Goal: Information Seeking & Learning: Find specific fact

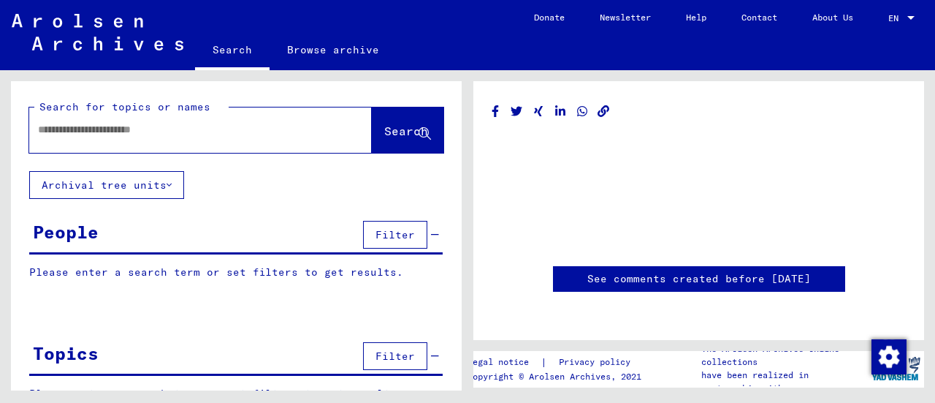
type input "********"
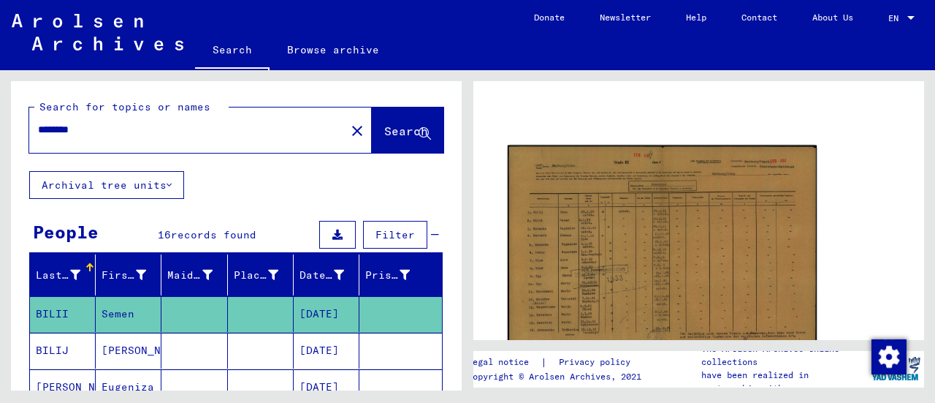
scroll to position [115, 0]
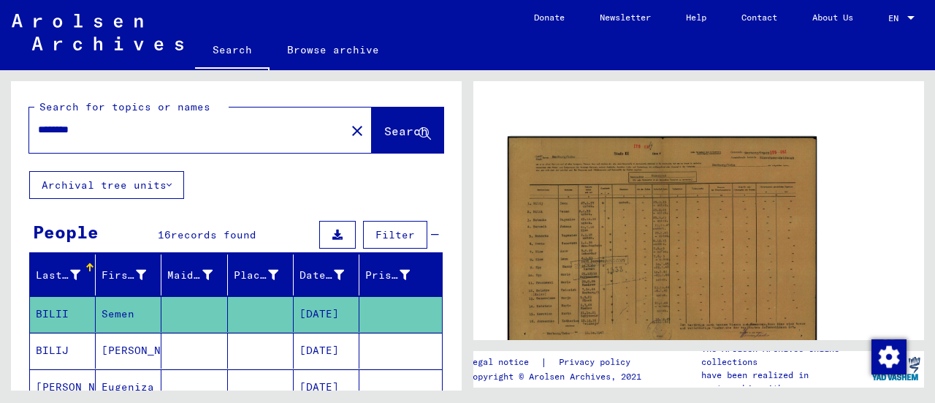
click at [611, 273] on img at bounding box center [662, 247] width 309 height 220
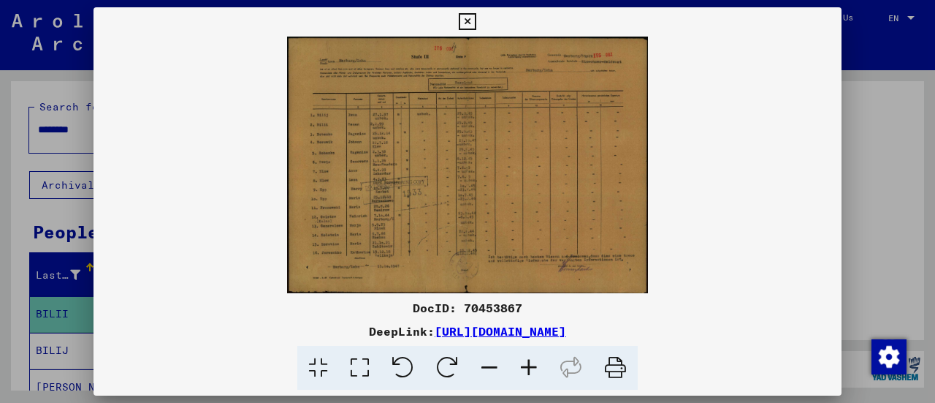
click at [482, 177] on img at bounding box center [468, 165] width 748 height 256
click at [540, 366] on icon at bounding box center [528, 368] width 39 height 45
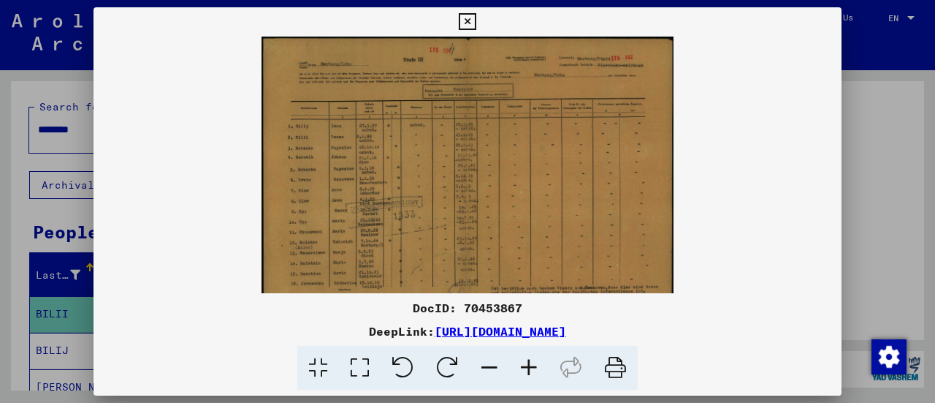
click at [540, 366] on icon at bounding box center [528, 368] width 39 height 45
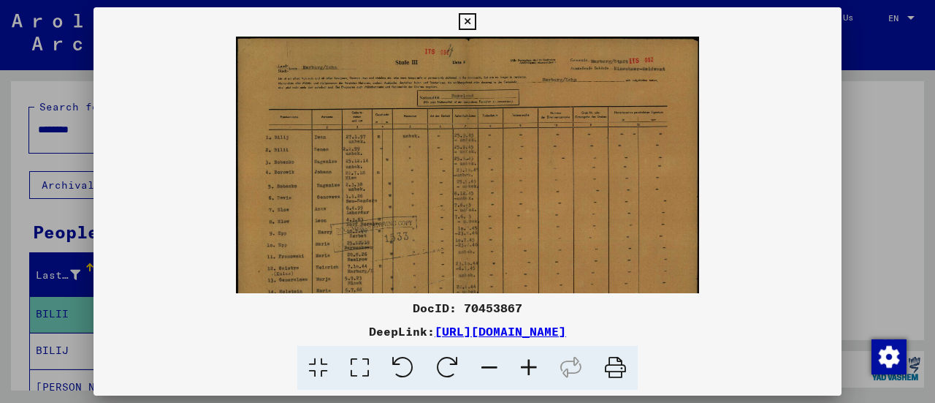
click at [540, 366] on icon at bounding box center [528, 368] width 39 height 45
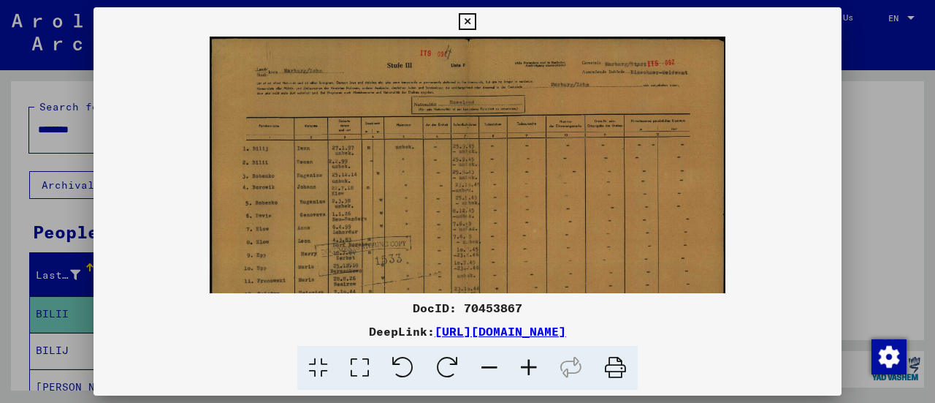
click at [540, 366] on icon at bounding box center [528, 368] width 39 height 45
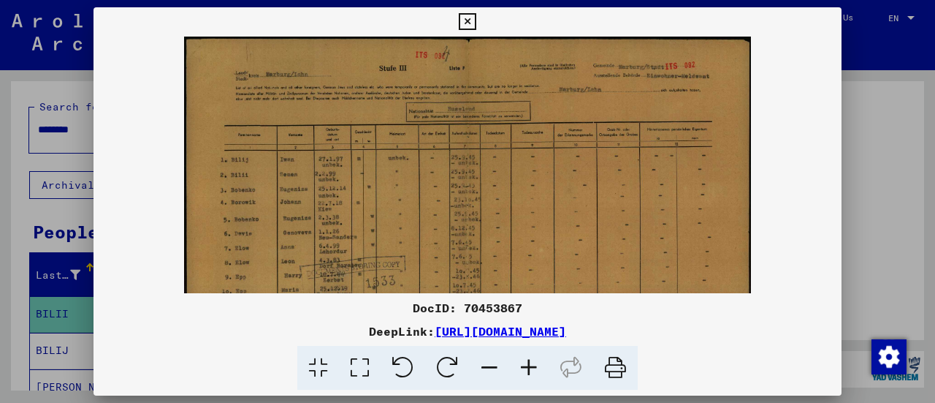
click at [540, 366] on icon at bounding box center [528, 368] width 39 height 45
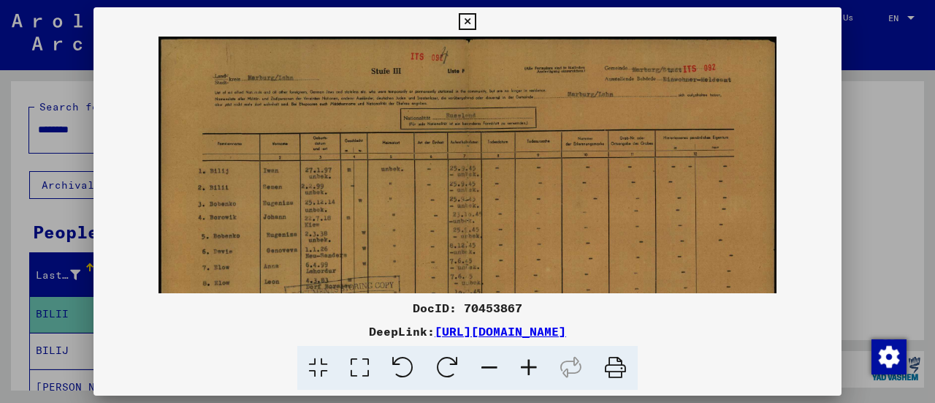
click at [540, 366] on icon at bounding box center [528, 368] width 39 height 45
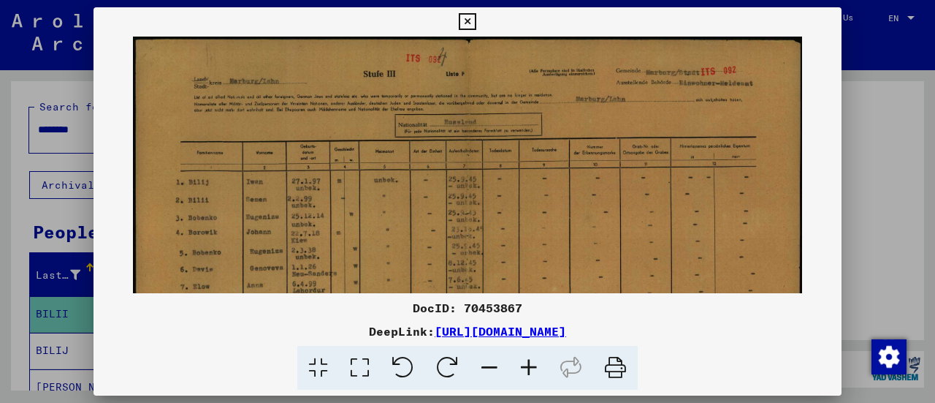
click at [540, 366] on icon at bounding box center [528, 368] width 39 height 45
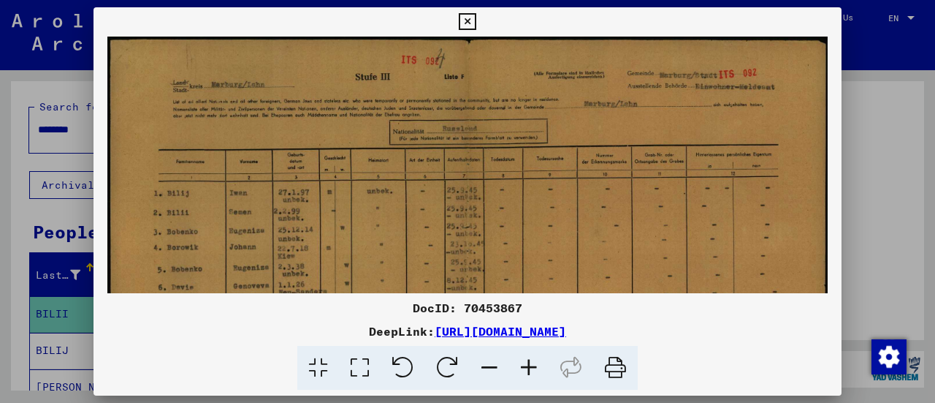
click at [540, 366] on icon at bounding box center [528, 368] width 39 height 45
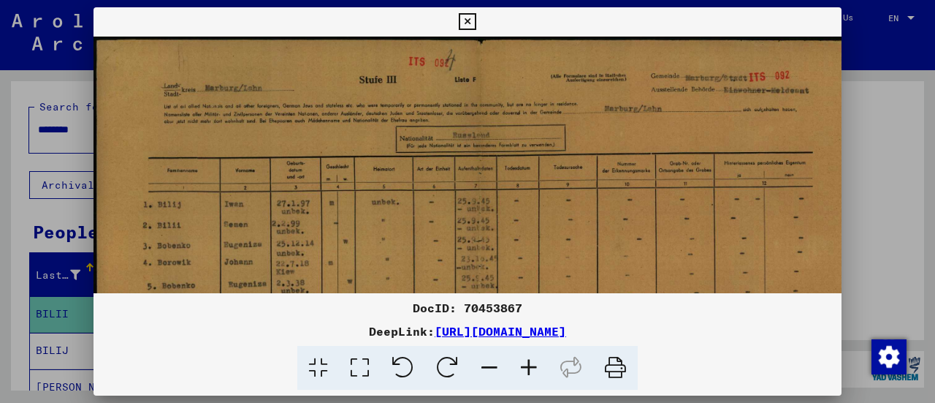
click at [540, 366] on icon at bounding box center [528, 368] width 39 height 45
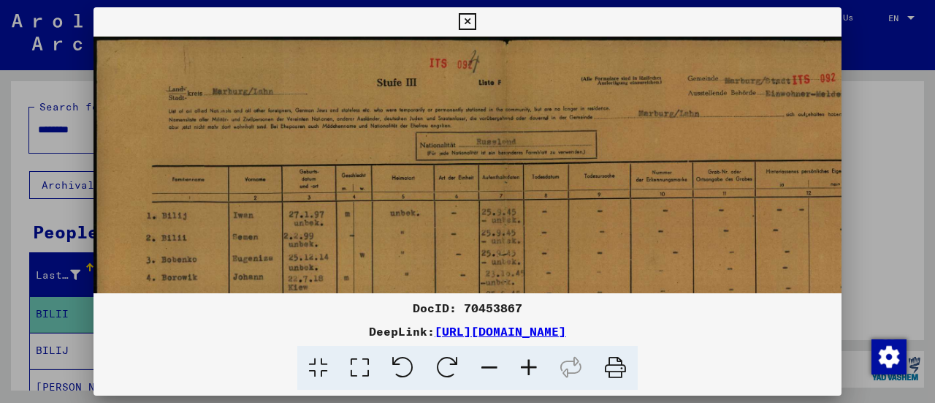
click at [540, 366] on icon at bounding box center [528, 368] width 39 height 45
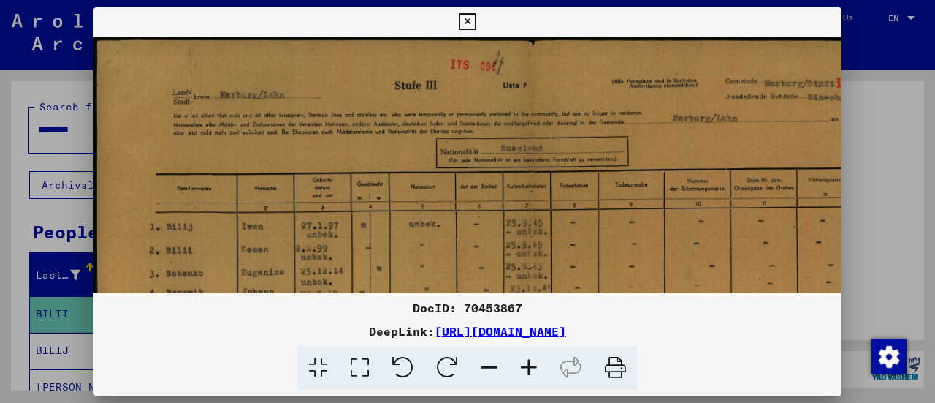
click at [540, 366] on icon at bounding box center [528, 368] width 39 height 45
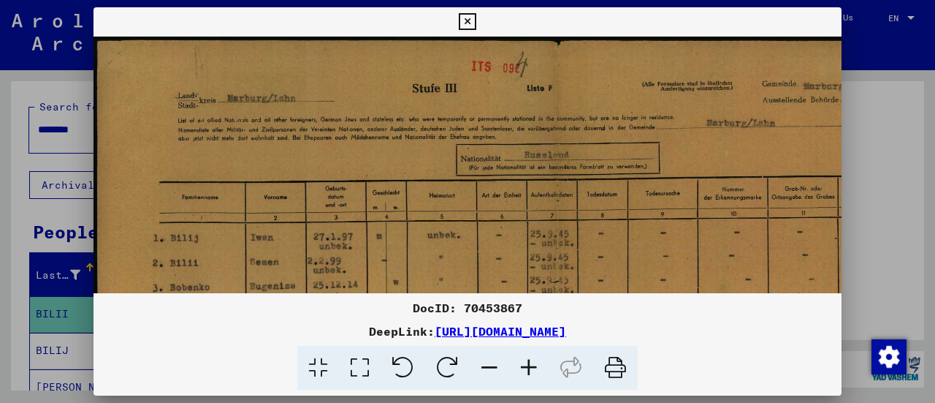
click at [540, 366] on icon at bounding box center [528, 368] width 39 height 45
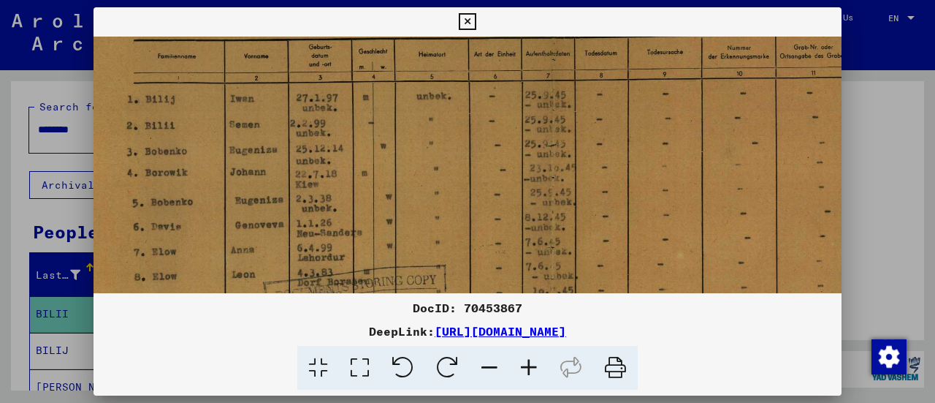
scroll to position [155, 20]
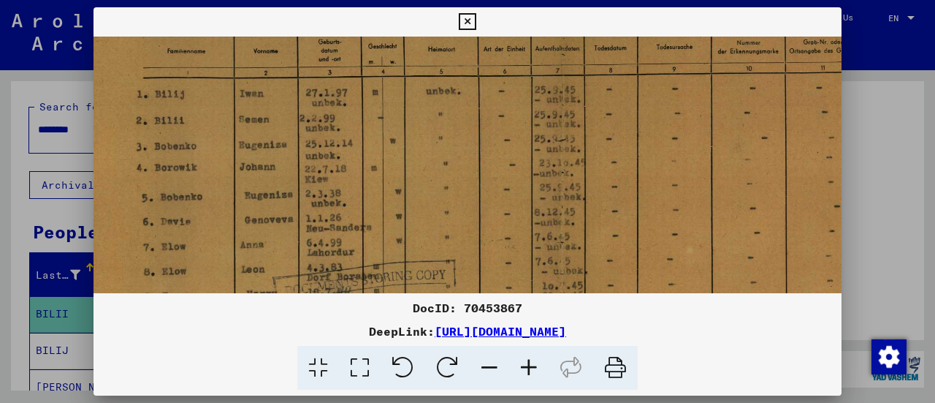
drag, startPoint x: 440, startPoint y: 245, endPoint x: 433, endPoint y: 96, distance: 148.5
click at [433, 96] on img at bounding box center [563, 229] width 978 height 695
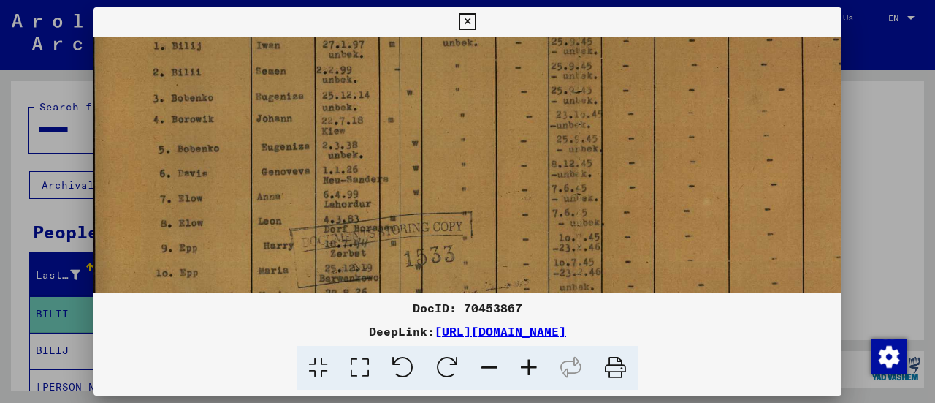
scroll to position [211, 1]
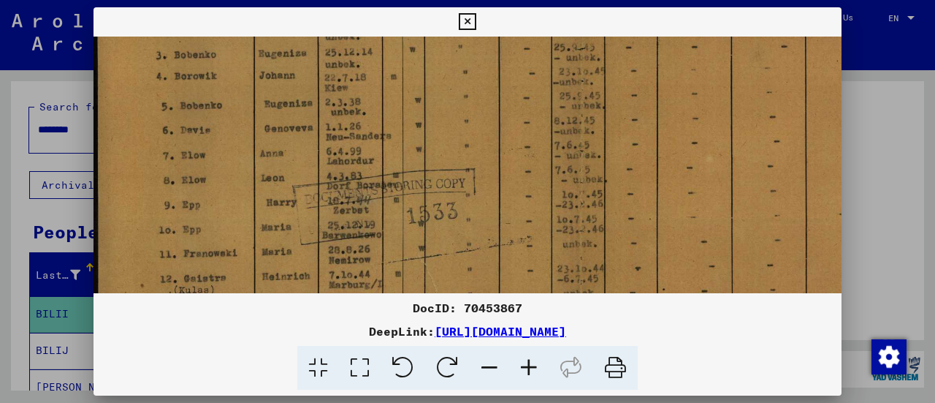
drag, startPoint x: 376, startPoint y: 187, endPoint x: 449, endPoint y: 102, distance: 111.4
click at [449, 102] on img at bounding box center [583, 137] width 978 height 695
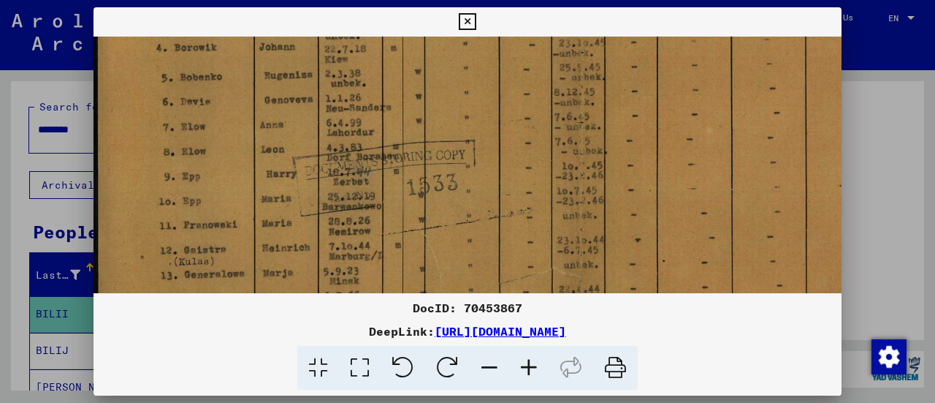
scroll to position [278, 0]
drag, startPoint x: 343, startPoint y: 198, endPoint x: 412, endPoint y: 172, distance: 73.3
click at [412, 172] on img at bounding box center [583, 106] width 978 height 695
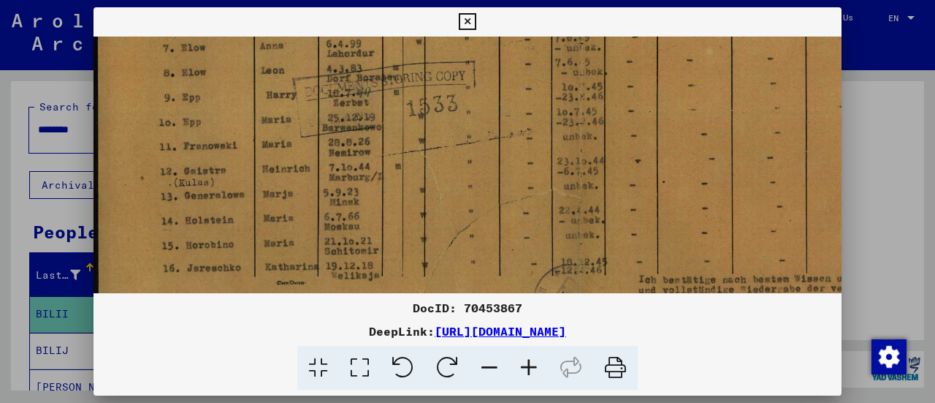
scroll to position [354, 0]
drag, startPoint x: 300, startPoint y: 224, endPoint x: 336, endPoint y: 165, distance: 69.6
click at [336, 165] on img at bounding box center [583, 30] width 978 height 695
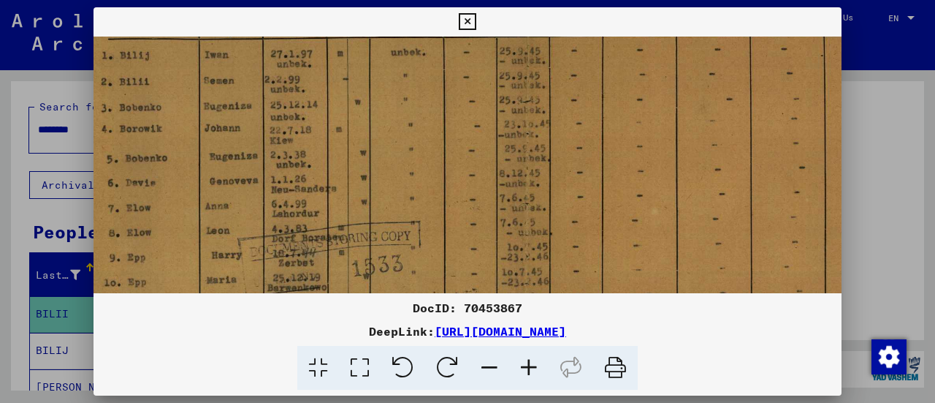
drag, startPoint x: 475, startPoint y: 177, endPoint x: 422, endPoint y: 339, distance: 170.5
click at [422, 339] on div "DocID: 70453867 DeepLink: [URL][DOMAIN_NAME]" at bounding box center [468, 198] width 748 height 383
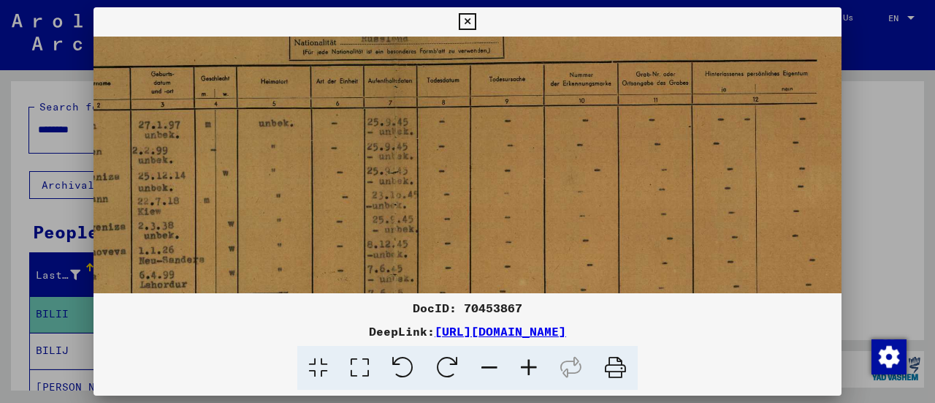
drag, startPoint x: 566, startPoint y: 232, endPoint x: 422, endPoint y: 311, distance: 163.2
click at [422, 311] on div "DocID: 70453867 DeepLink: [URL][DOMAIN_NAME]" at bounding box center [468, 198] width 748 height 383
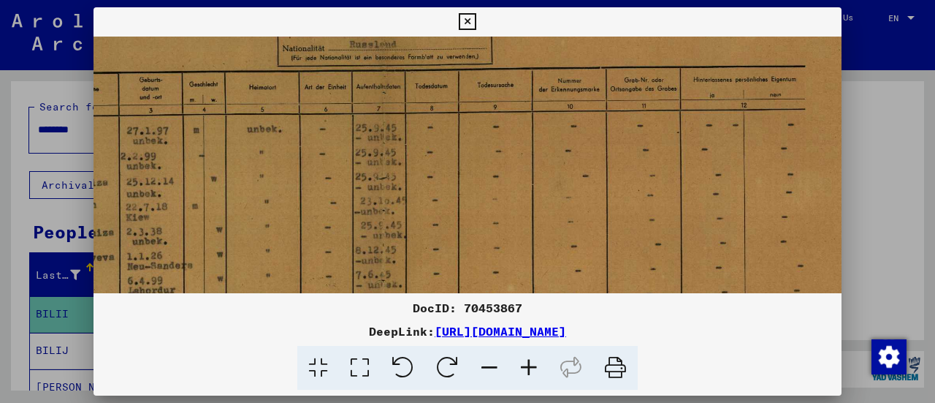
click at [522, 368] on icon at bounding box center [528, 368] width 39 height 45
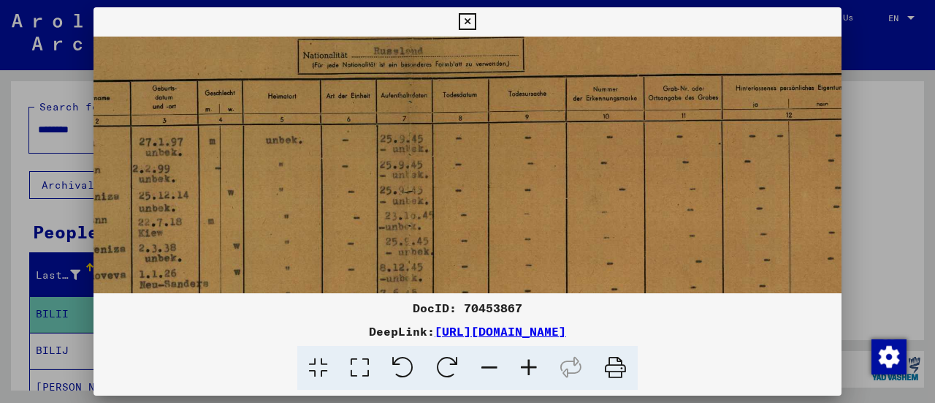
click at [522, 368] on icon at bounding box center [528, 368] width 39 height 45
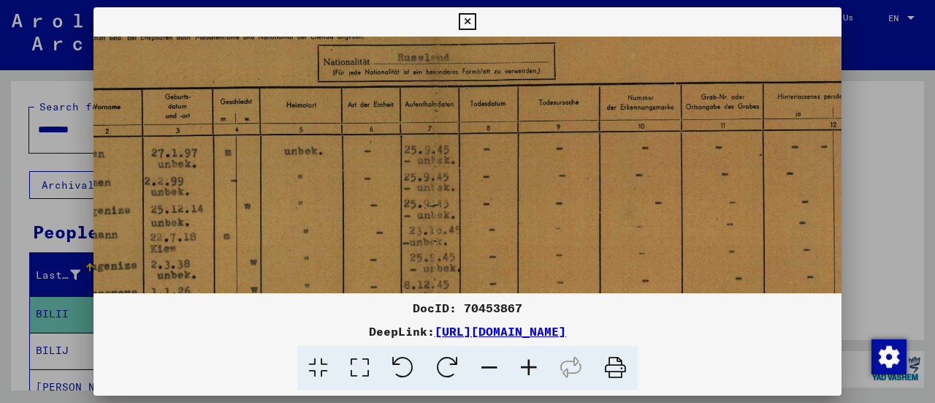
click at [522, 368] on icon at bounding box center [528, 368] width 39 height 45
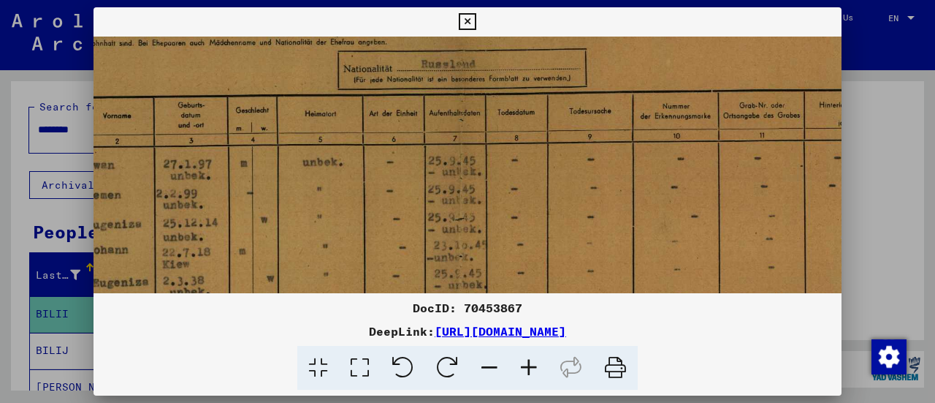
click at [522, 368] on icon at bounding box center [528, 368] width 39 height 45
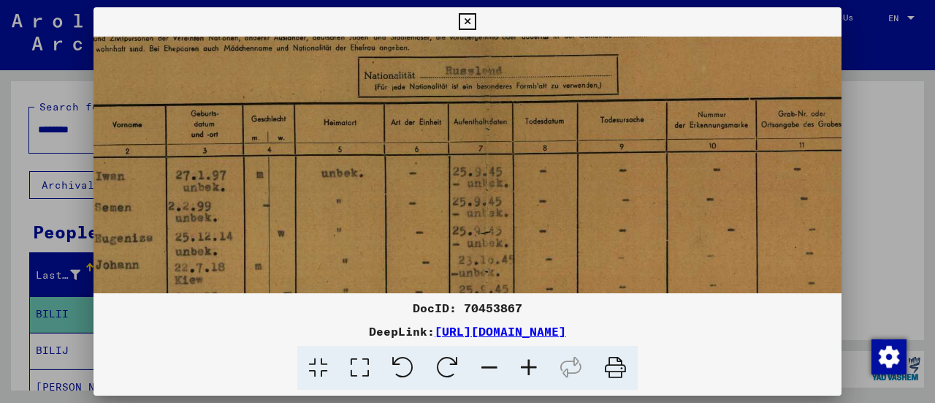
click at [522, 368] on icon at bounding box center [528, 368] width 39 height 45
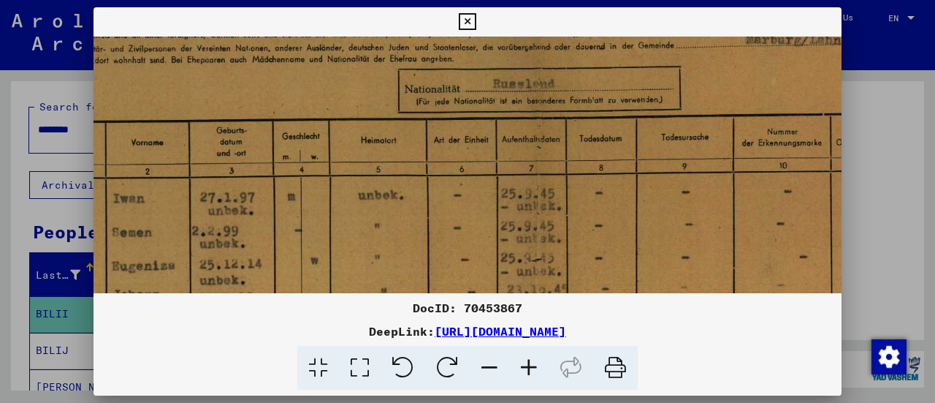
click at [522, 368] on icon at bounding box center [528, 368] width 39 height 45
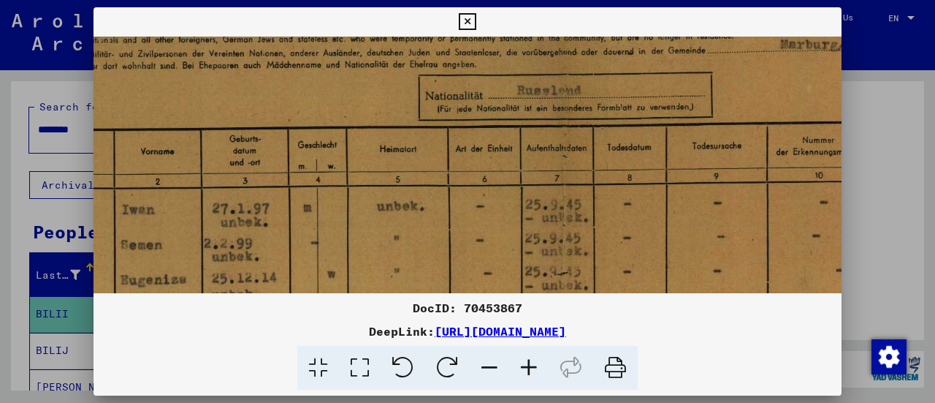
click at [522, 368] on icon at bounding box center [528, 368] width 39 height 45
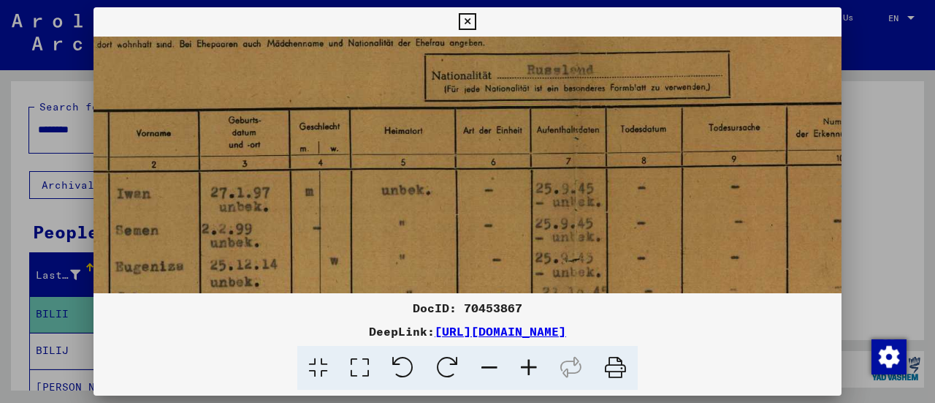
scroll to position [146, 213]
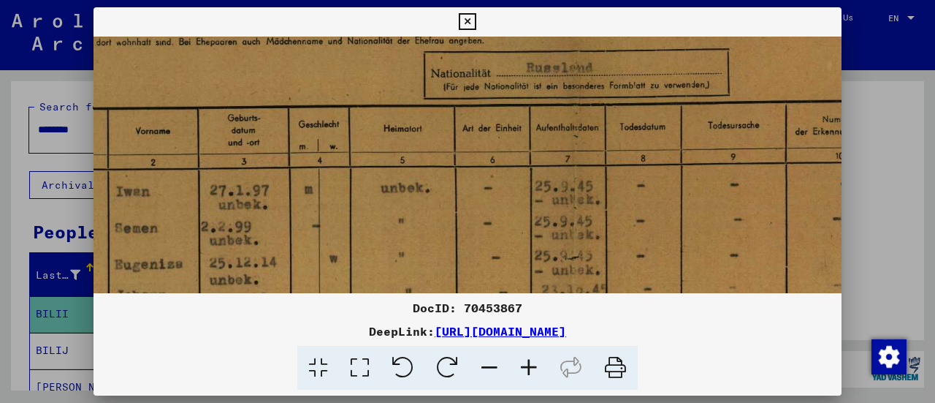
drag, startPoint x: 366, startPoint y: 243, endPoint x: 353, endPoint y: 217, distance: 29.4
click at [353, 217] on img at bounding box center [574, 383] width 1389 height 987
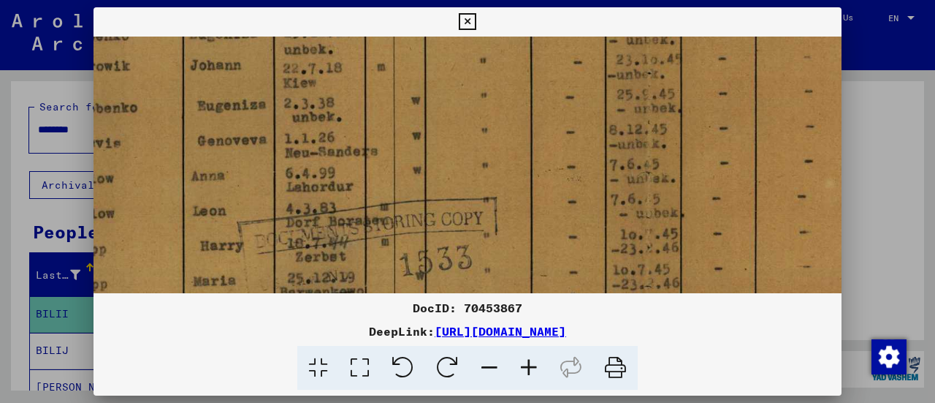
drag, startPoint x: 543, startPoint y: 186, endPoint x: 621, endPoint y: -42, distance: 240.3
click at [621, 0] on html "Search Browse archive Donate Newsletter Help Contact About Us Search Browse arc…" at bounding box center [467, 201] width 935 height 403
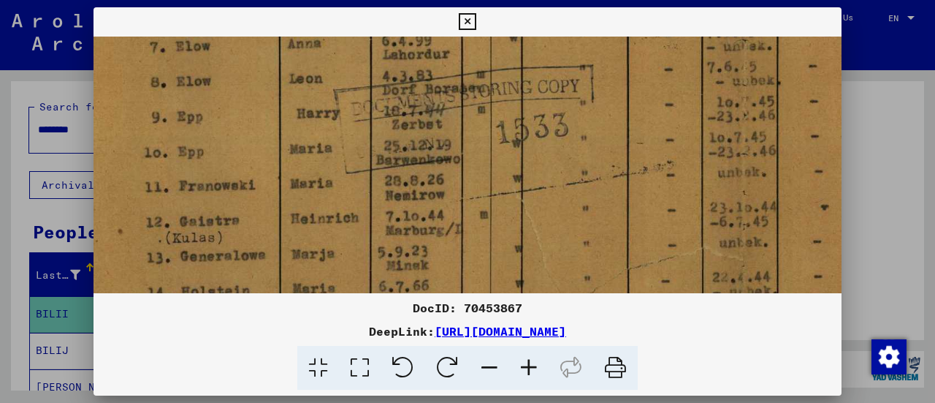
drag, startPoint x: 511, startPoint y: 159, endPoint x: 609, endPoint y: 15, distance: 174.5
click at [609, 15] on div "DocID: 70453867 DeepLink: [URL][DOMAIN_NAME]" at bounding box center [468, 198] width 748 height 383
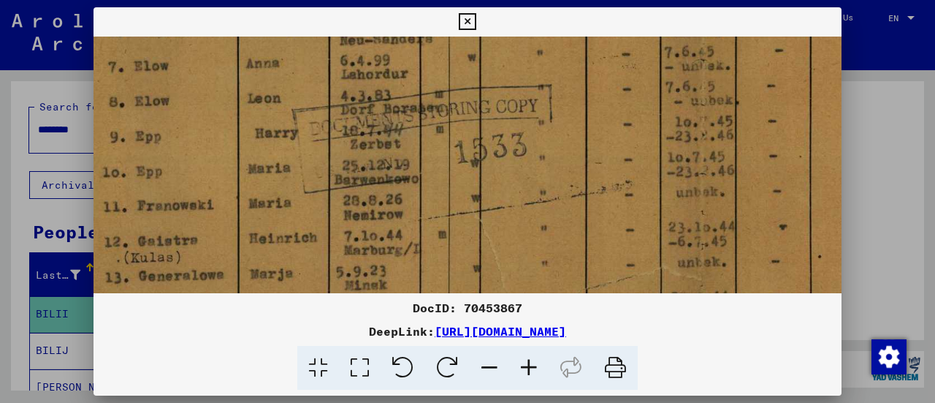
scroll to position [488, 74]
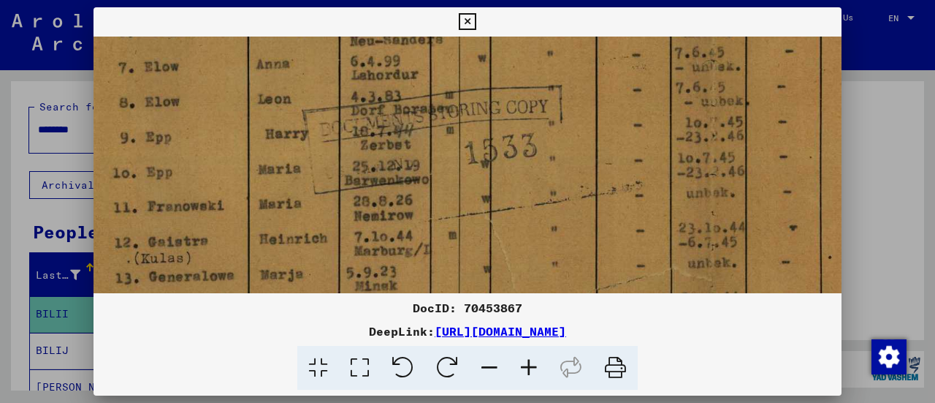
drag, startPoint x: 544, startPoint y: 122, endPoint x: 519, endPoint y: 163, distance: 47.9
click at [519, 163] on img at bounding box center [714, 41] width 1389 height 987
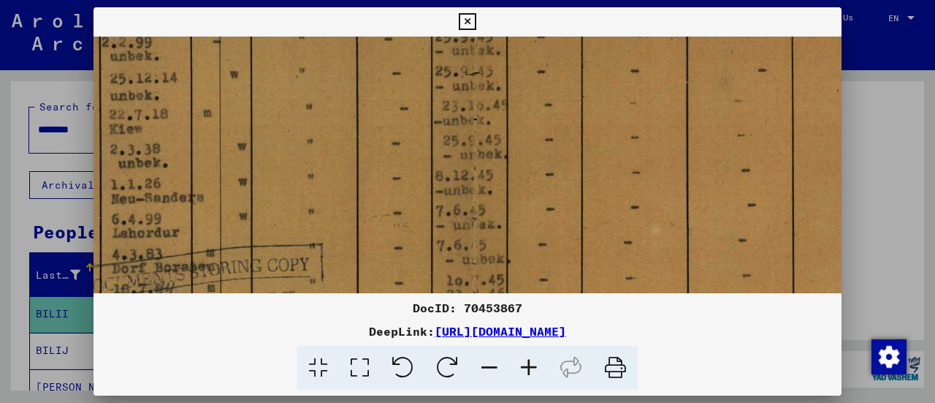
drag, startPoint x: 554, startPoint y: 164, endPoint x: 300, endPoint y: 360, distance: 321.0
click at [300, 360] on div "DocID: 70453867 DeepLink: [URL][DOMAIN_NAME]" at bounding box center [468, 198] width 748 height 383
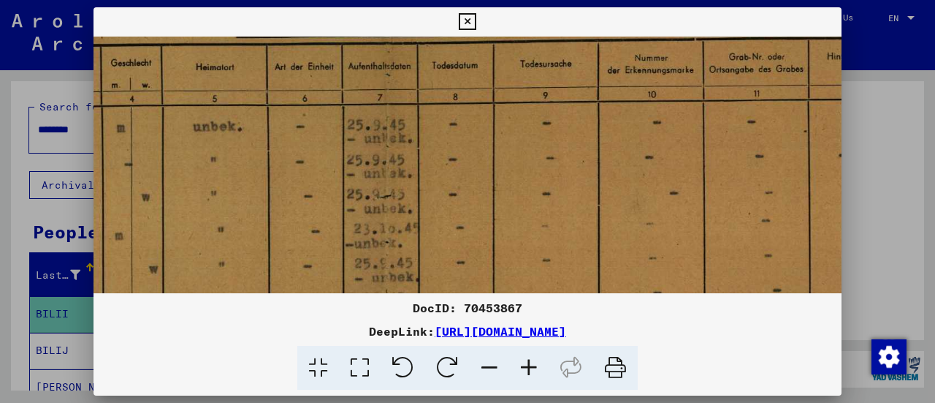
scroll to position [208, 402]
drag, startPoint x: 496, startPoint y: 154, endPoint x: 444, endPoint y: 268, distance: 125.3
click at [444, 268] on img at bounding box center [386, 322] width 1389 height 987
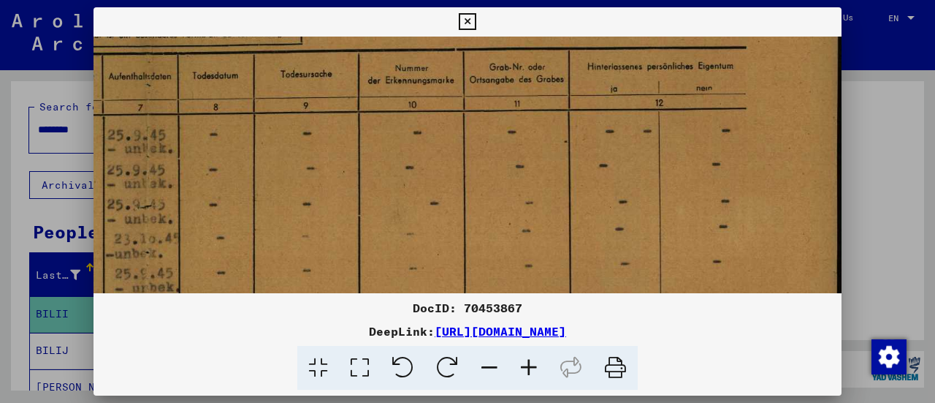
scroll to position [195, 641]
drag, startPoint x: 472, startPoint y: 218, endPoint x: 195, endPoint y: 236, distance: 277.5
click at [195, 236] on img at bounding box center [147, 334] width 1389 height 987
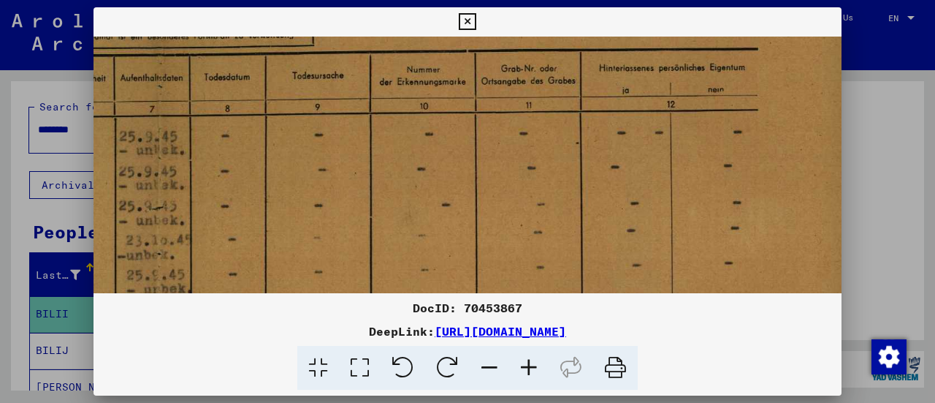
drag, startPoint x: 440, startPoint y: 220, endPoint x: 386, endPoint y: 226, distance: 54.4
click at [386, 226] on img at bounding box center [158, 334] width 1389 height 987
click at [0, 236] on div at bounding box center [467, 201] width 935 height 403
